Goal: Task Accomplishment & Management: Use online tool/utility

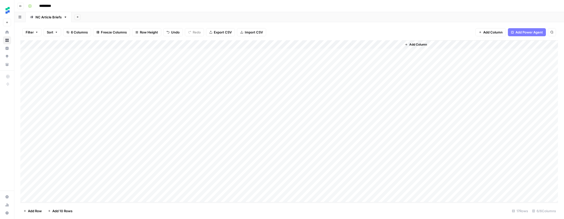
click at [352, 138] on div "Add Column" at bounding box center [288, 121] width 537 height 162
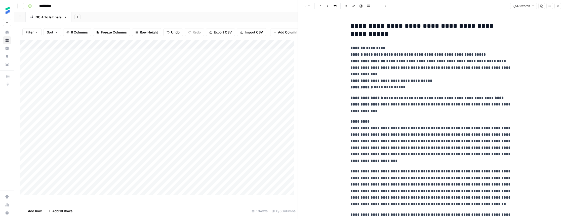
click at [542, 6] on icon "button" at bounding box center [541, 6] width 3 height 3
click at [557, 7] on icon "button" at bounding box center [557, 6] width 3 height 3
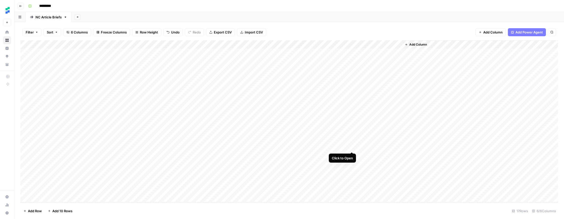
click at [352, 147] on div "Add Column" at bounding box center [288, 121] width 537 height 162
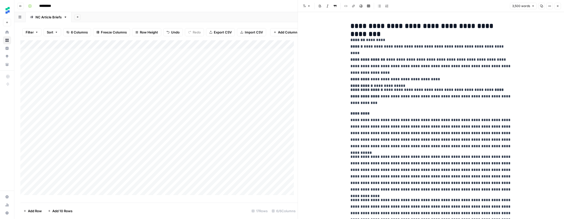
click at [543, 9] on button "Copy" at bounding box center [541, 6] width 7 height 7
click at [559, 4] on button "Close" at bounding box center [557, 6] width 7 height 7
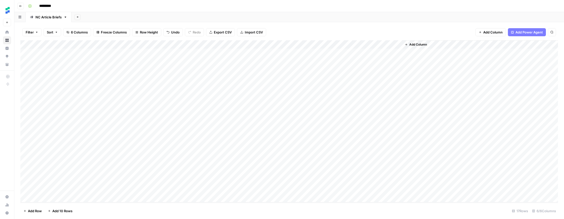
click at [352, 130] on div "Add Column" at bounding box center [288, 121] width 537 height 162
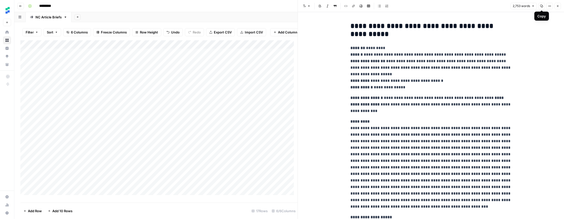
click at [542, 6] on icon "button" at bounding box center [541, 6] width 3 height 3
